Goal: Task Accomplishment & Management: Complete application form

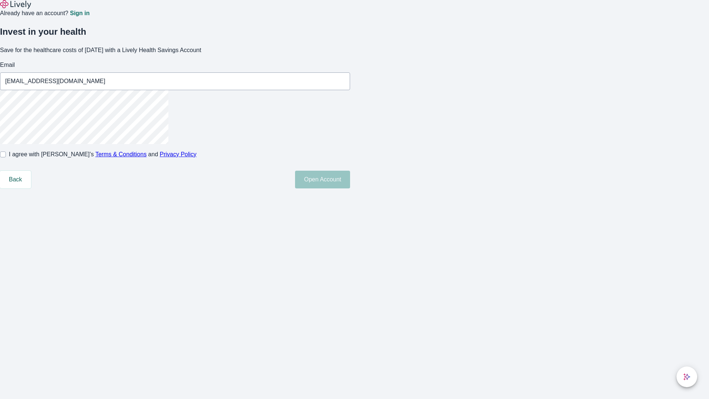
click at [6, 157] on input "I agree with Lively’s Terms & Conditions and Privacy Policy" at bounding box center [3, 154] width 6 height 6
checkbox input "true"
click at [350, 188] on button "Open Account" at bounding box center [322, 180] width 55 height 18
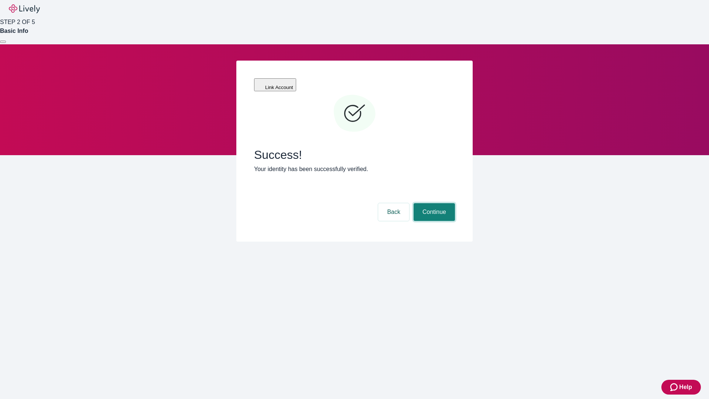
click at [433, 203] on button "Continue" at bounding box center [434, 212] width 41 height 18
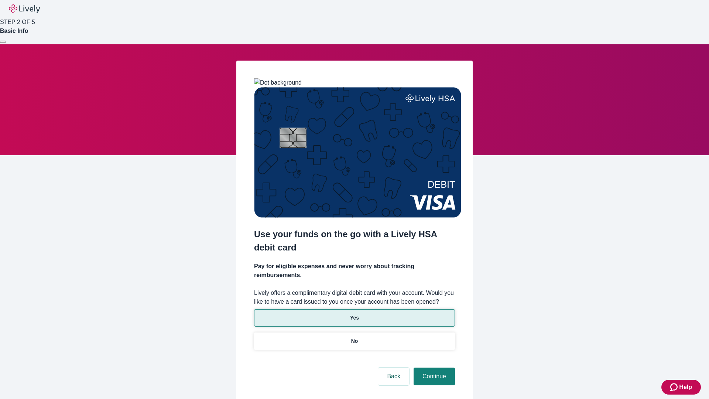
click at [354, 314] on p "Yes" at bounding box center [354, 318] width 9 height 8
click at [433, 367] on button "Continue" at bounding box center [434, 376] width 41 height 18
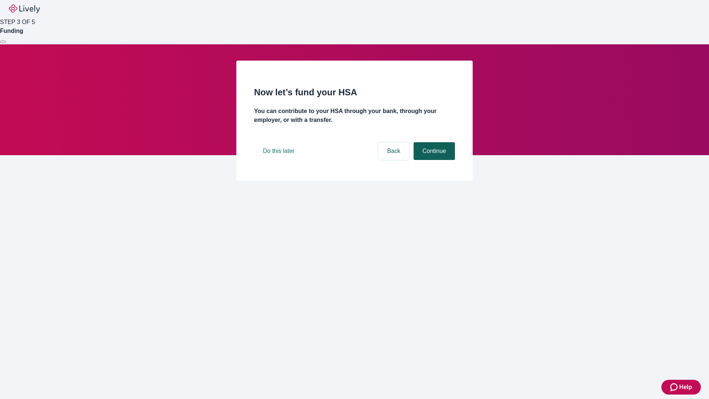
click at [433, 160] on button "Continue" at bounding box center [434, 151] width 41 height 18
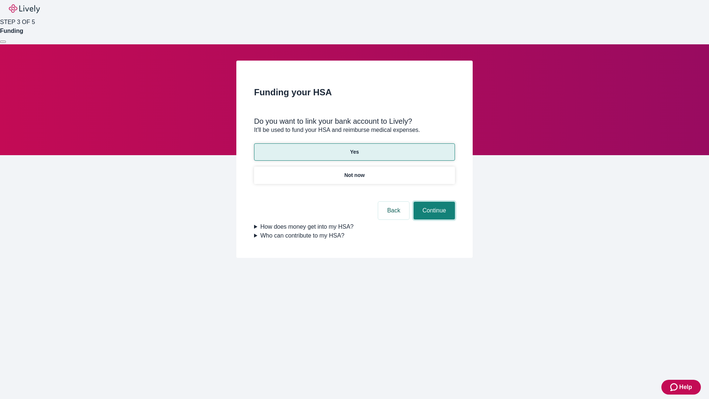
click at [433, 202] on button "Continue" at bounding box center [434, 211] width 41 height 18
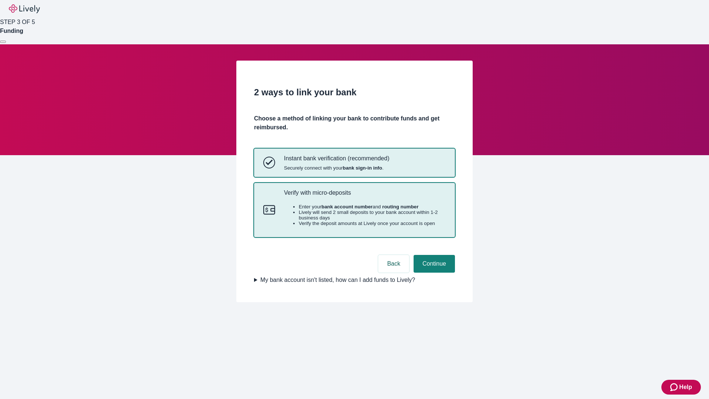
click at [365, 196] on p "Verify with micro-deposits" at bounding box center [365, 192] width 162 height 7
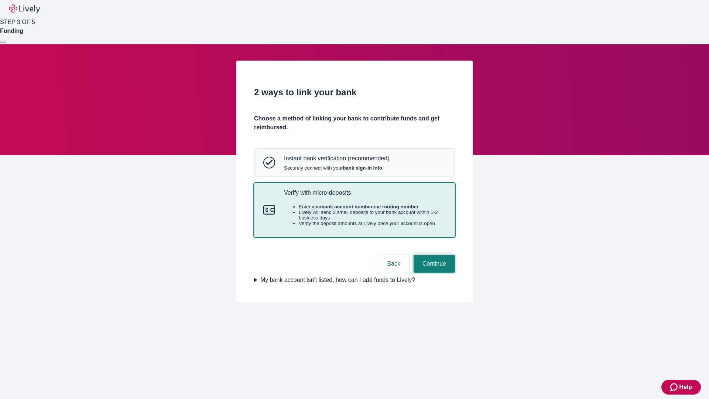
click at [433, 273] on button "Continue" at bounding box center [434, 264] width 41 height 18
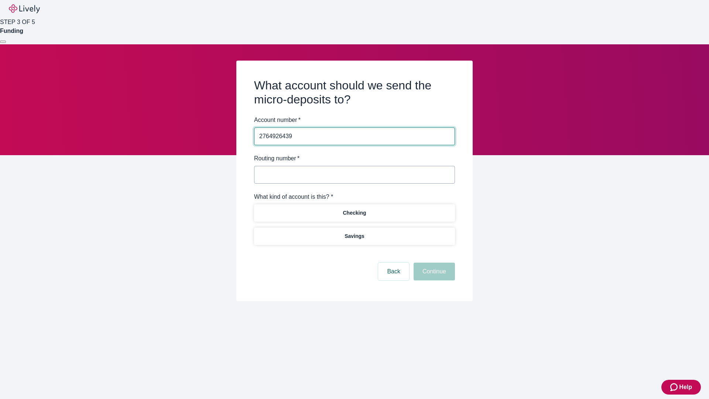
type input "2764926439"
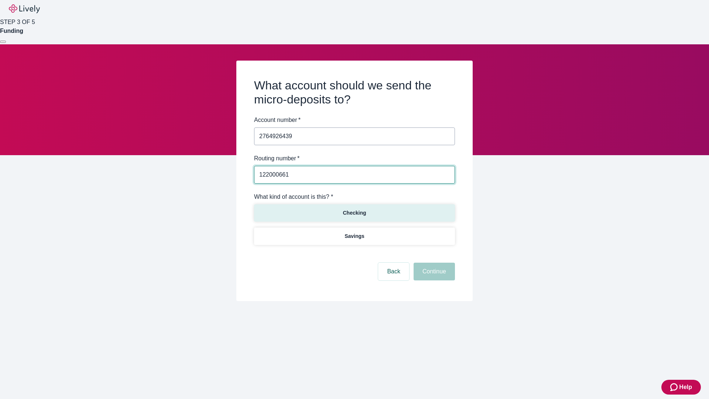
type input "122000661"
click at [354, 212] on p "Checking" at bounding box center [354, 213] width 23 height 8
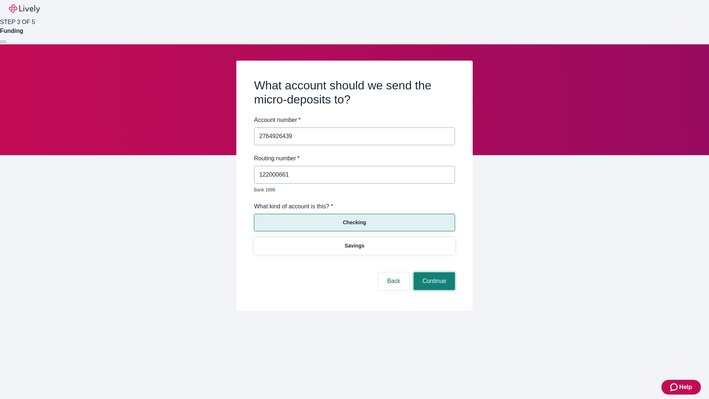
click at [433, 273] on button "Continue" at bounding box center [434, 281] width 41 height 18
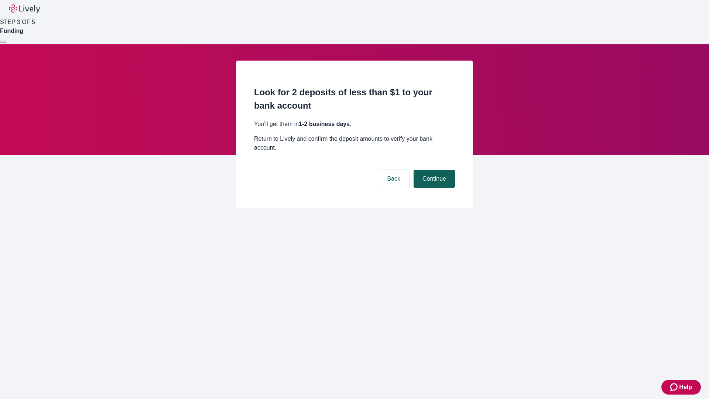
click at [433, 170] on button "Continue" at bounding box center [434, 179] width 41 height 18
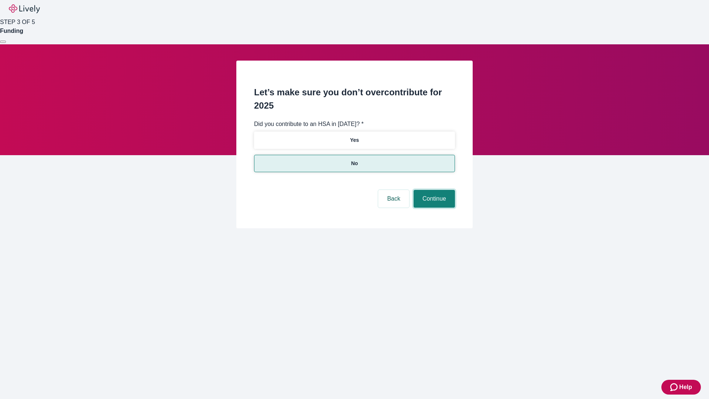
click at [433, 190] on button "Continue" at bounding box center [434, 199] width 41 height 18
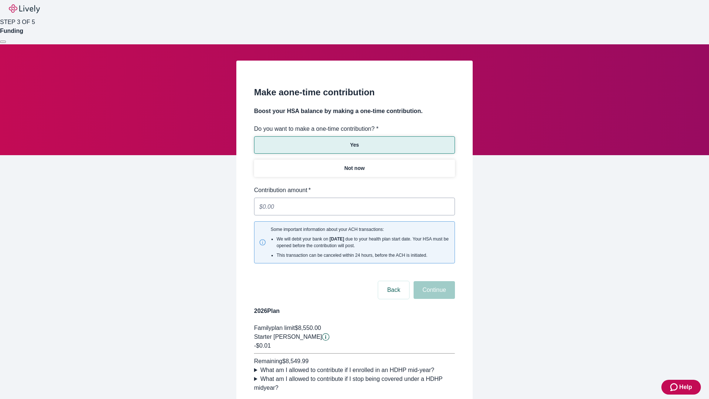
type input "0.01"
click at [433, 281] on button "Continue" at bounding box center [434, 290] width 41 height 18
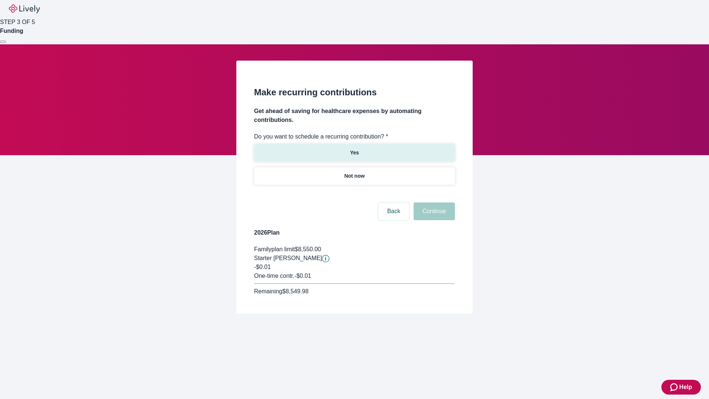
click at [354, 149] on p "Yes" at bounding box center [354, 153] width 9 height 8
click at [354, 194] on body "Help STEP 3 OF 5 Funding Make recurring contributions Get ahead of saving for h…" at bounding box center [354, 174] width 709 height 349
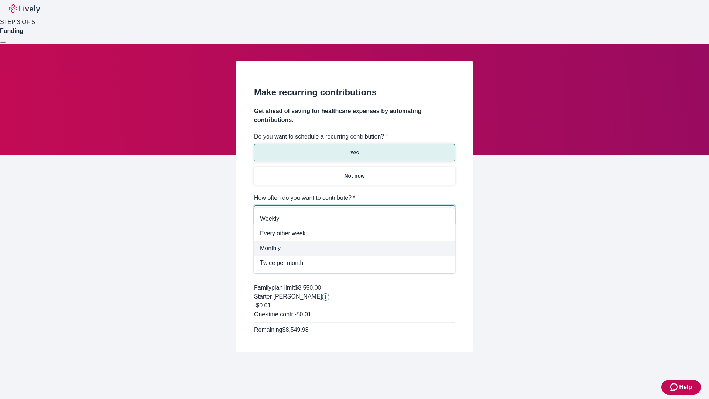
click at [355, 248] on span "Monthly" at bounding box center [354, 248] width 189 height 9
type input "Monthly"
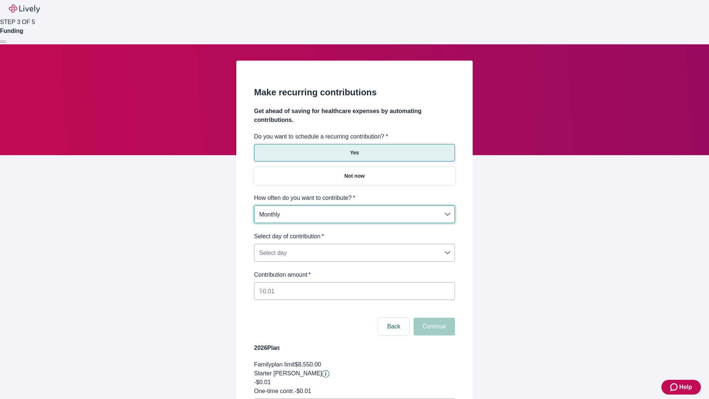
click at [354, 232] on body "Help STEP 3 OF 5 Funding Make recurring contributions Get ahead of saving for h…" at bounding box center [354, 232] width 709 height 464
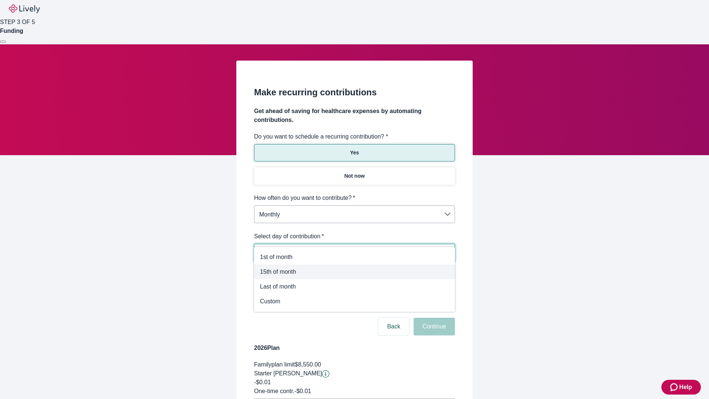
click at [355, 272] on span "15th of month" at bounding box center [354, 271] width 189 height 9
type input "Monthly15th"
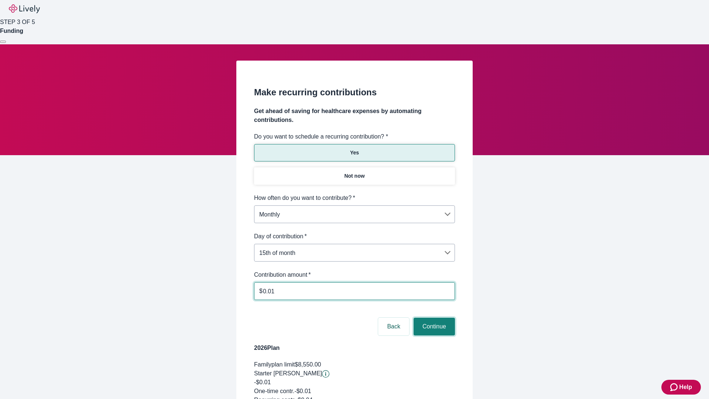
click at [433, 318] on button "Continue" at bounding box center [434, 327] width 41 height 18
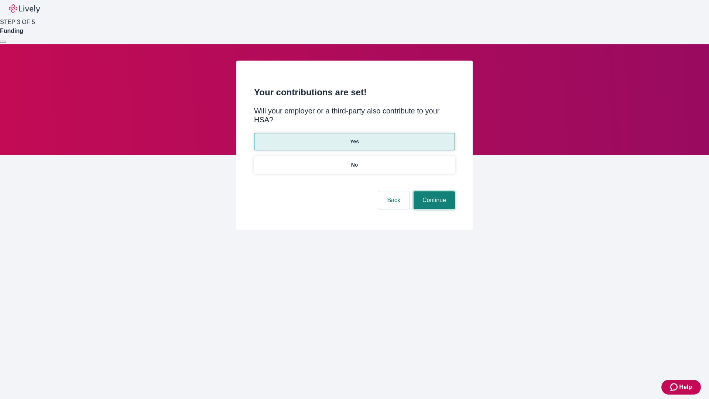
click at [433, 191] on button "Continue" at bounding box center [434, 200] width 41 height 18
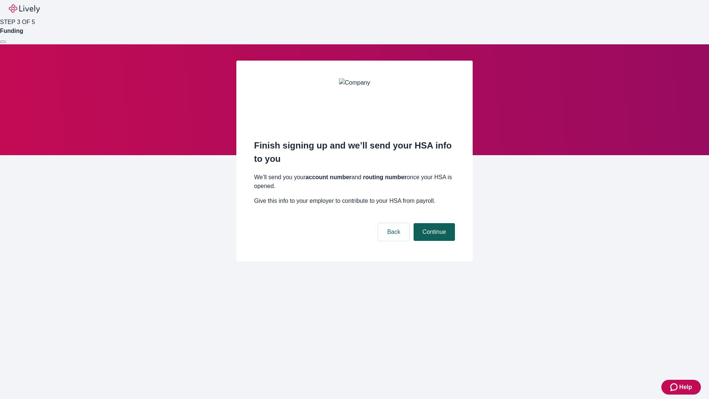
click at [433, 223] on button "Continue" at bounding box center [434, 232] width 41 height 18
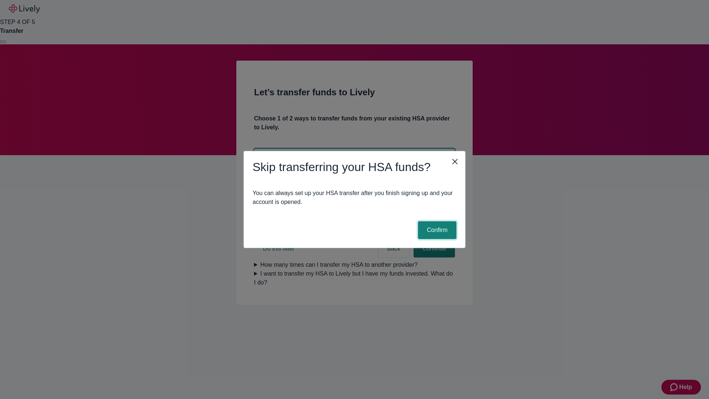
click at [436, 230] on button "Confirm" at bounding box center [437, 230] width 38 height 18
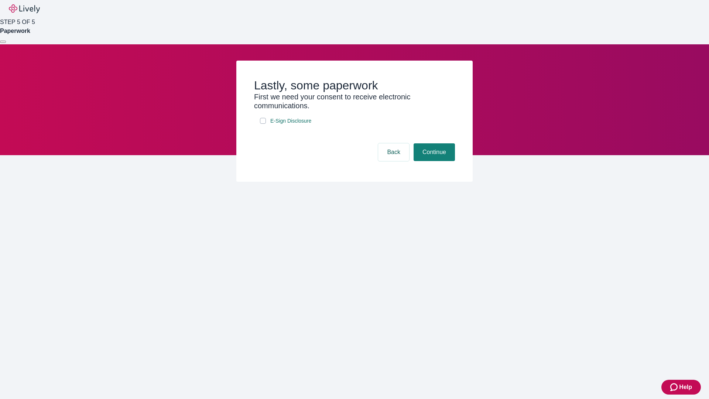
click at [263, 124] on input "E-Sign Disclosure" at bounding box center [263, 121] width 6 height 6
checkbox input "true"
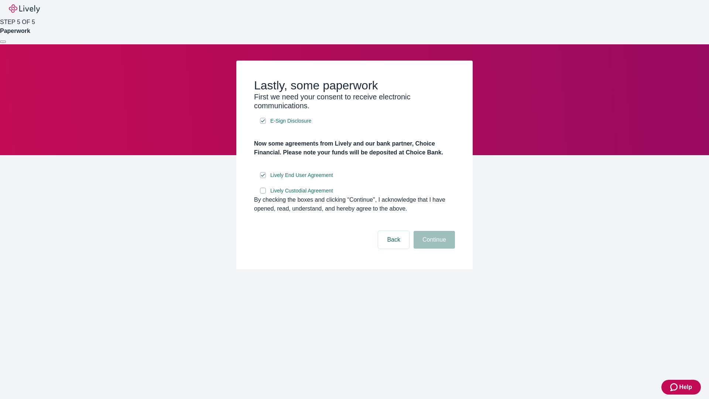
click at [263, 194] on input "Lively Custodial Agreement" at bounding box center [263, 191] width 6 height 6
checkbox input "true"
click at [433, 249] on button "Continue" at bounding box center [434, 240] width 41 height 18
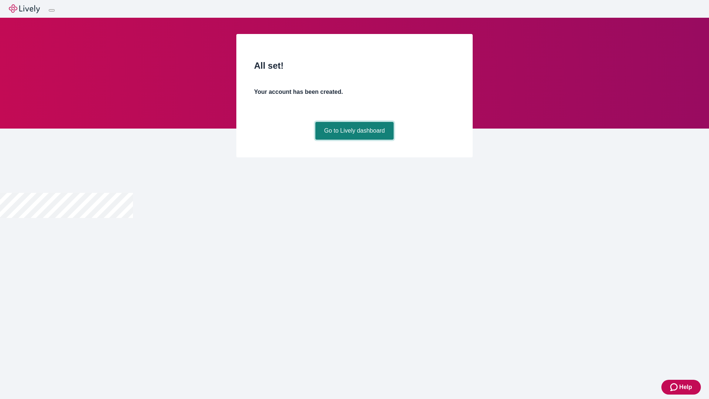
click at [354, 140] on link "Go to Lively dashboard" at bounding box center [354, 131] width 79 height 18
